Goal: Check status: Check status

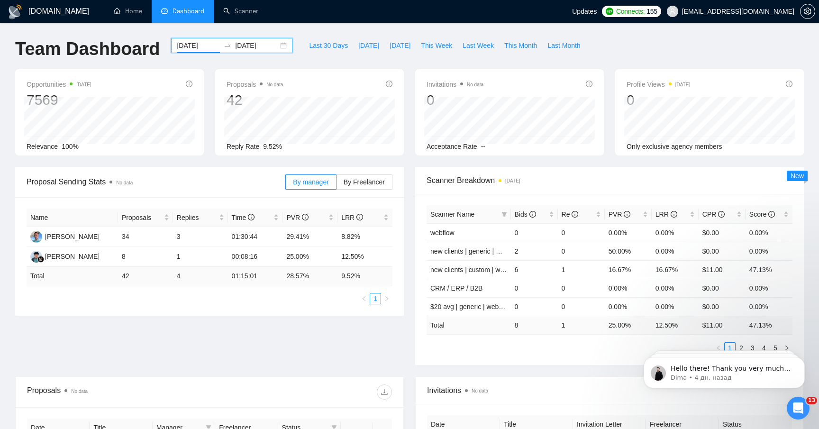
scroll to position [1, 0]
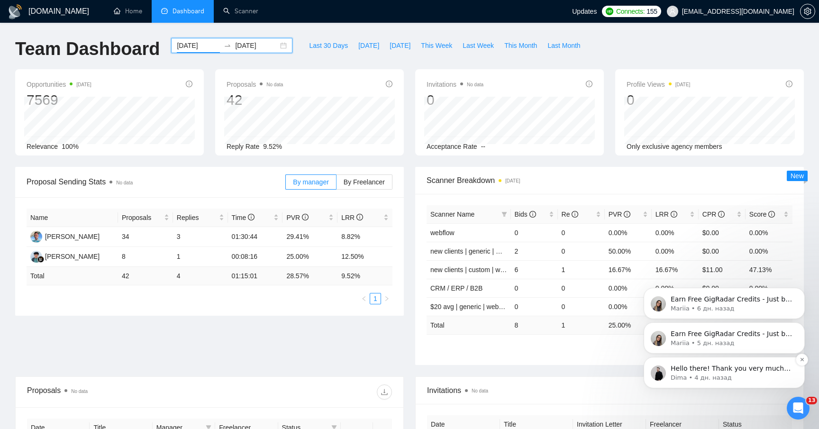
click at [702, 377] on p "Dima • 4 дн. назад" at bounding box center [732, 378] width 122 height 9
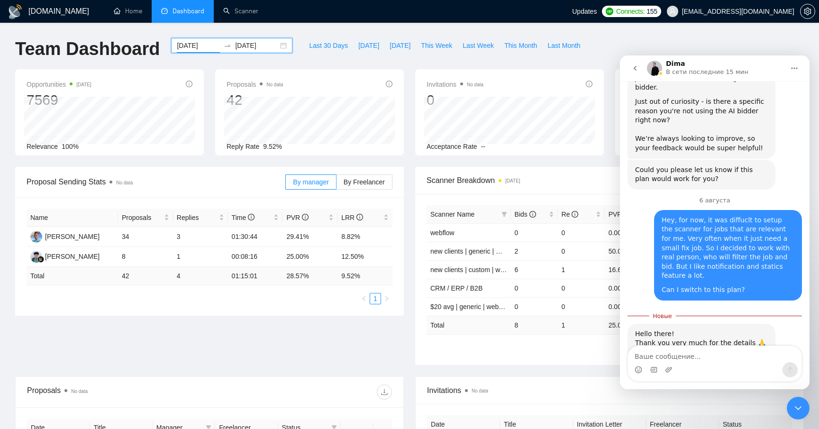
scroll to position [473, 0]
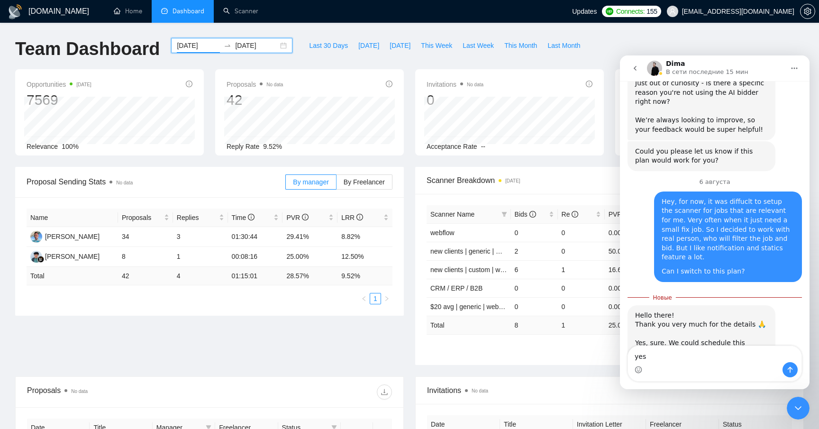
type textarea "yes"
click at [783, 370] on button "Отправить сообщение…" at bounding box center [790, 369] width 15 height 15
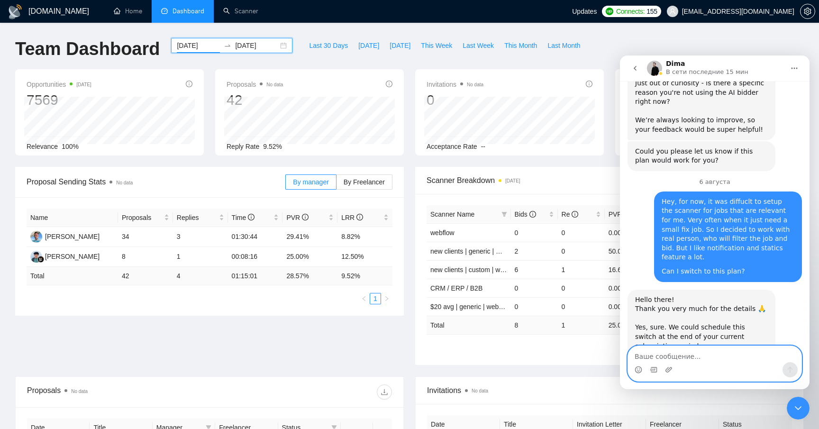
scroll to position [499, 0]
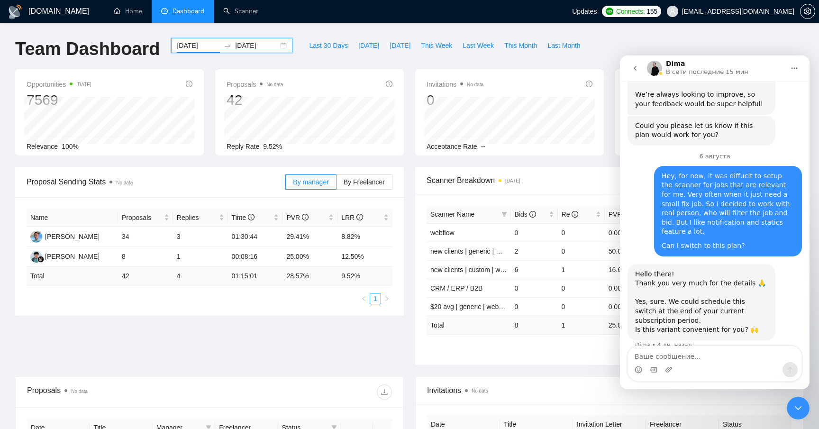
click at [694, 36] on div "GigRadar.io Home Dashboard Scanner Updates Connects: 155 gnyadekwork@gmail.com …" at bounding box center [409, 375] width 819 height 751
click at [799, 407] on icon "Закрыть службу сообщений Intercom" at bounding box center [798, 408] width 11 height 11
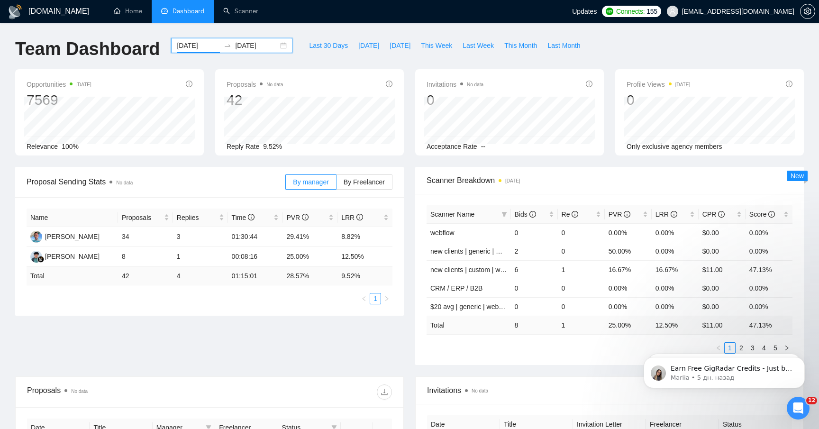
scroll to position [0, 0]
click at [468, 43] on span "Last Week" at bounding box center [478, 45] width 31 height 10
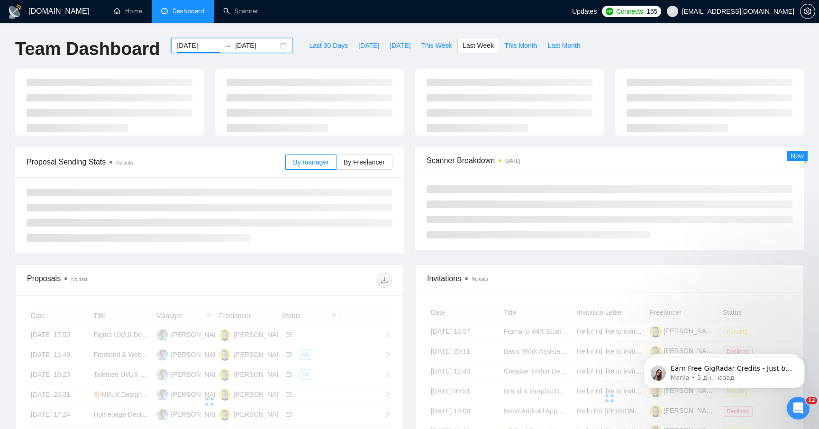
type input "2025-08-04"
type input "2025-08-10"
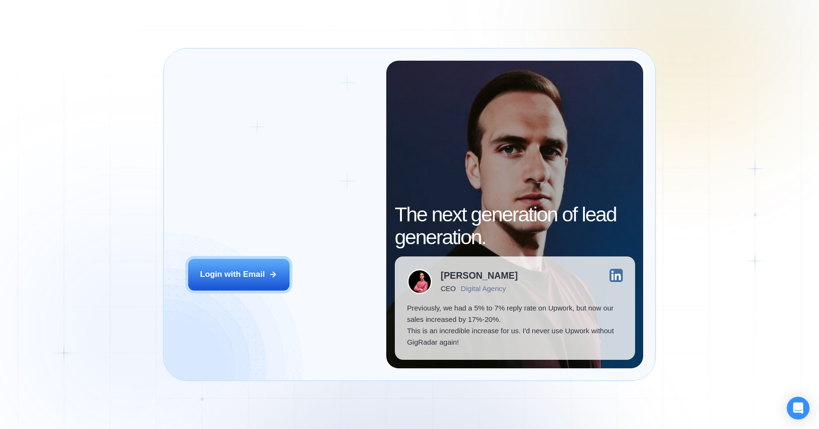
click at [231, 278] on div "Login with Email" at bounding box center [232, 274] width 65 height 11
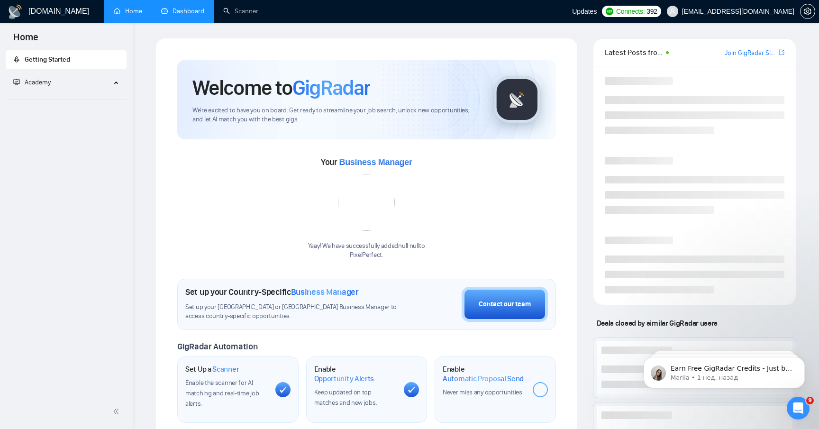
click at [184, 15] on link "Dashboard" at bounding box center [182, 11] width 43 height 8
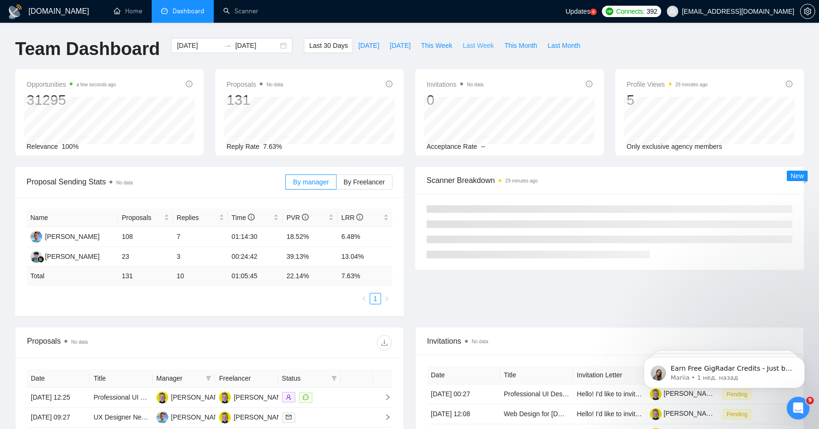
click at [474, 47] on span "Last Week" at bounding box center [478, 45] width 31 height 10
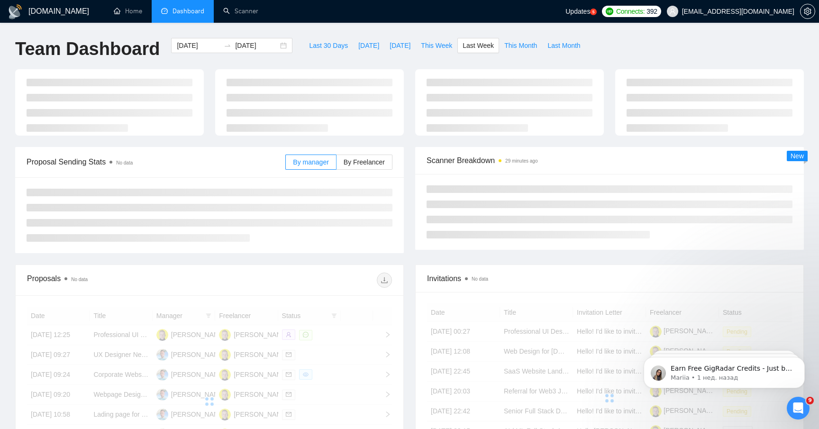
type input "[DATE]"
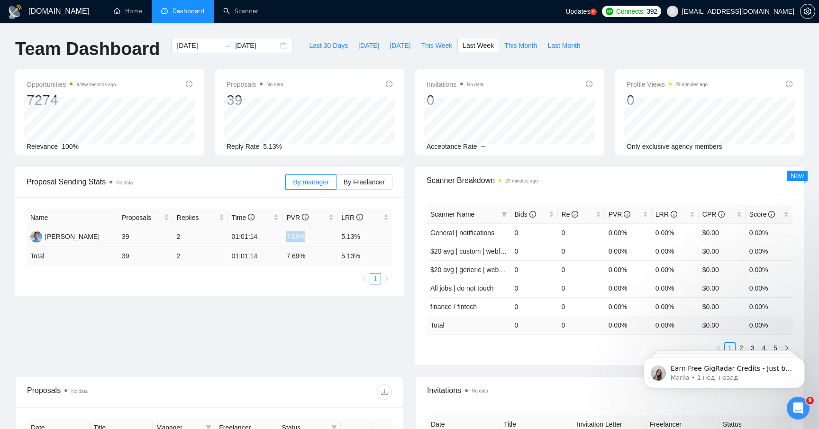
drag, startPoint x: 282, startPoint y: 238, endPoint x: 312, endPoint y: 238, distance: 30.8
click at [312, 238] on tr "Roman Markiewicz 39 2 01:01:14 7.69% 5.13%" at bounding box center [210, 237] width 366 height 20
click at [295, 238] on td "7.69%" at bounding box center [310, 237] width 55 height 20
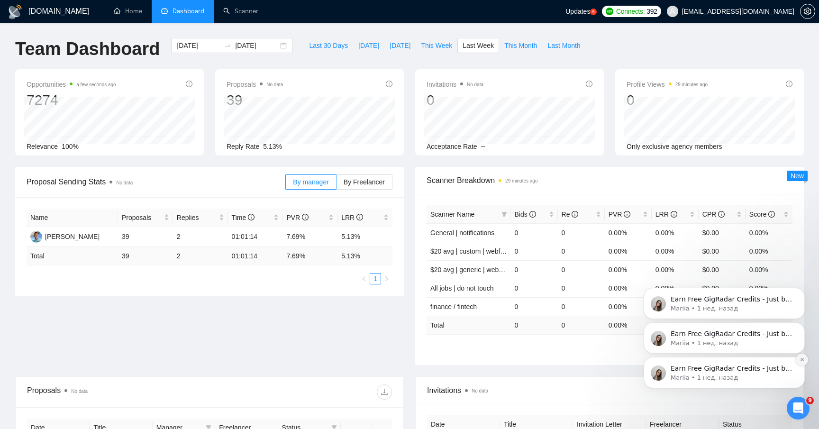
click at [799, 360] on button "Dismiss notification" at bounding box center [802, 360] width 12 height 12
click at [803, 361] on icon "Dismiss notification" at bounding box center [802, 359] width 5 height 5
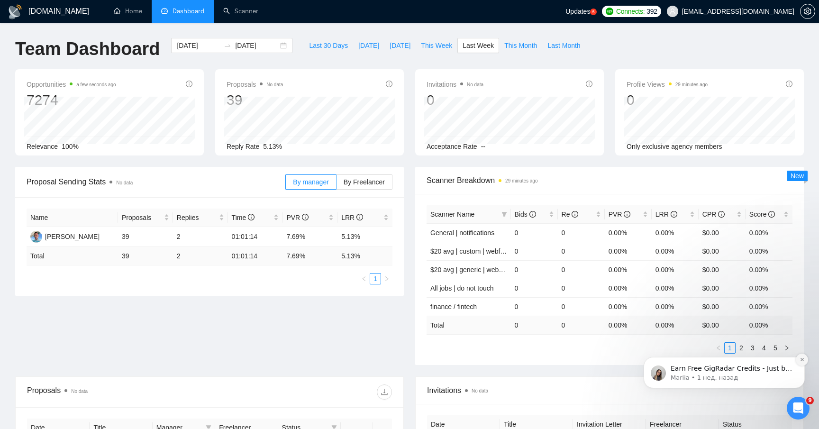
click at [801, 357] on icon "Dismiss notification" at bounding box center [802, 359] width 5 height 5
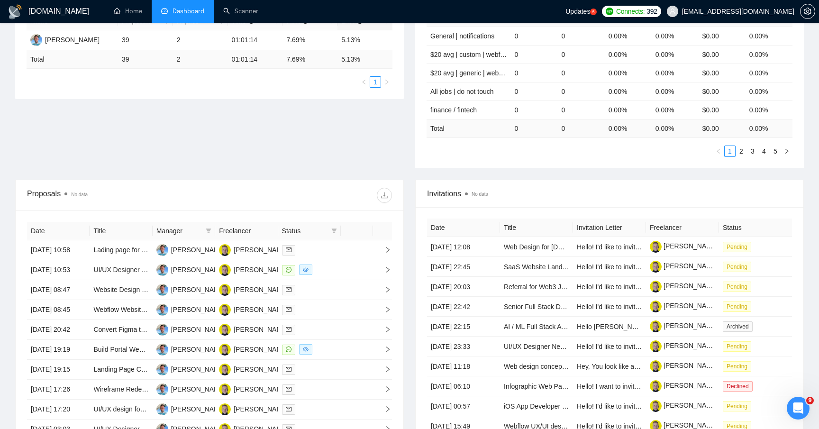
scroll to position [278, 0]
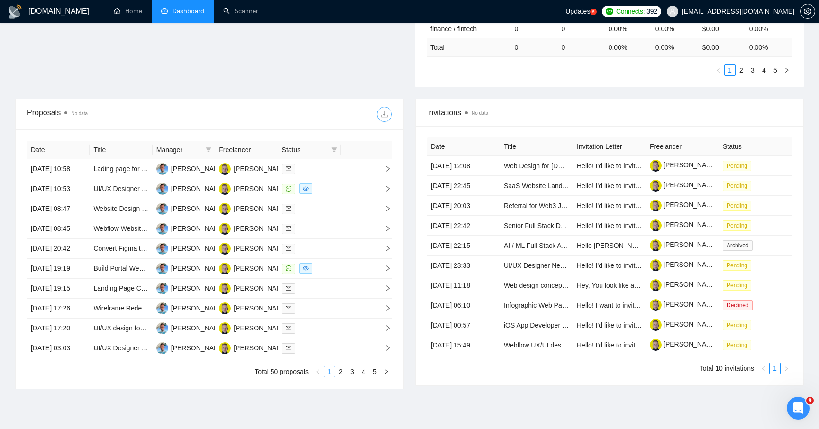
click at [384, 114] on icon "download" at bounding box center [384, 114] width 6 height 6
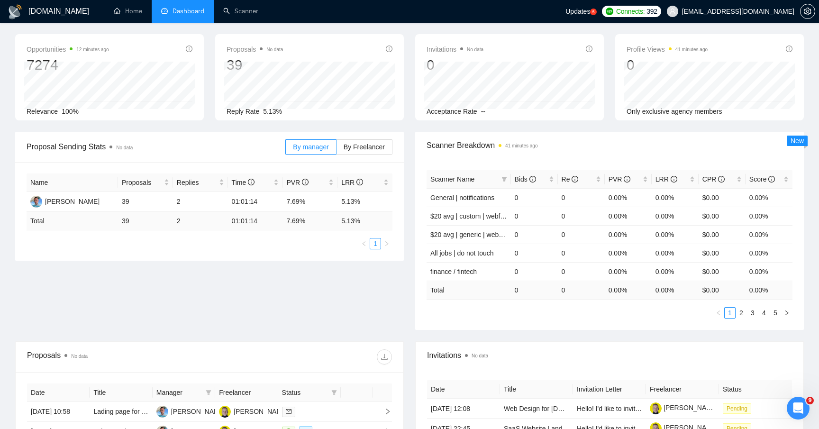
scroll to position [32, 0]
